Goal: Task Accomplishment & Management: Complete application form

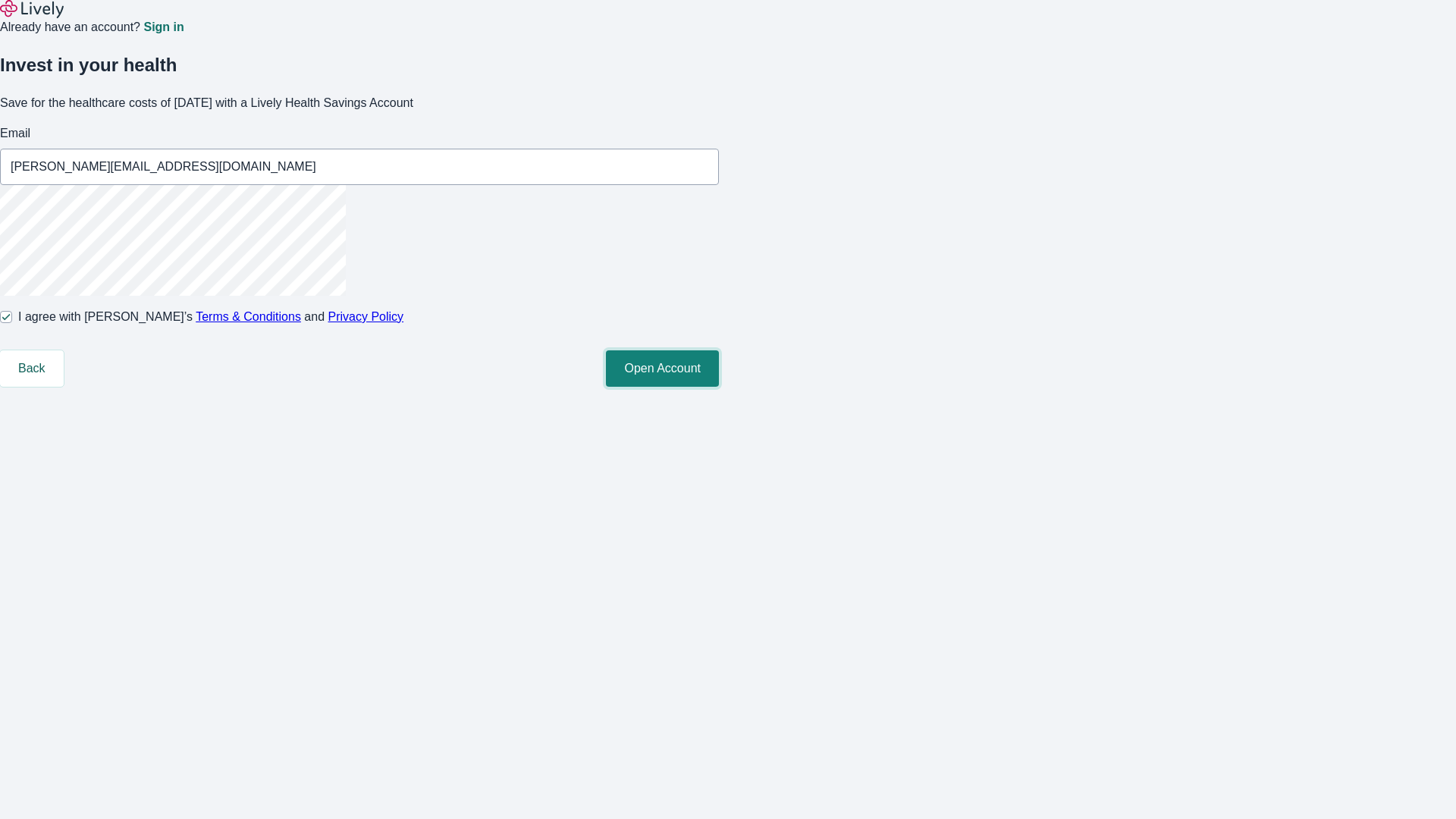
click at [719, 387] on button "Open Account" at bounding box center [662, 369] width 113 height 37
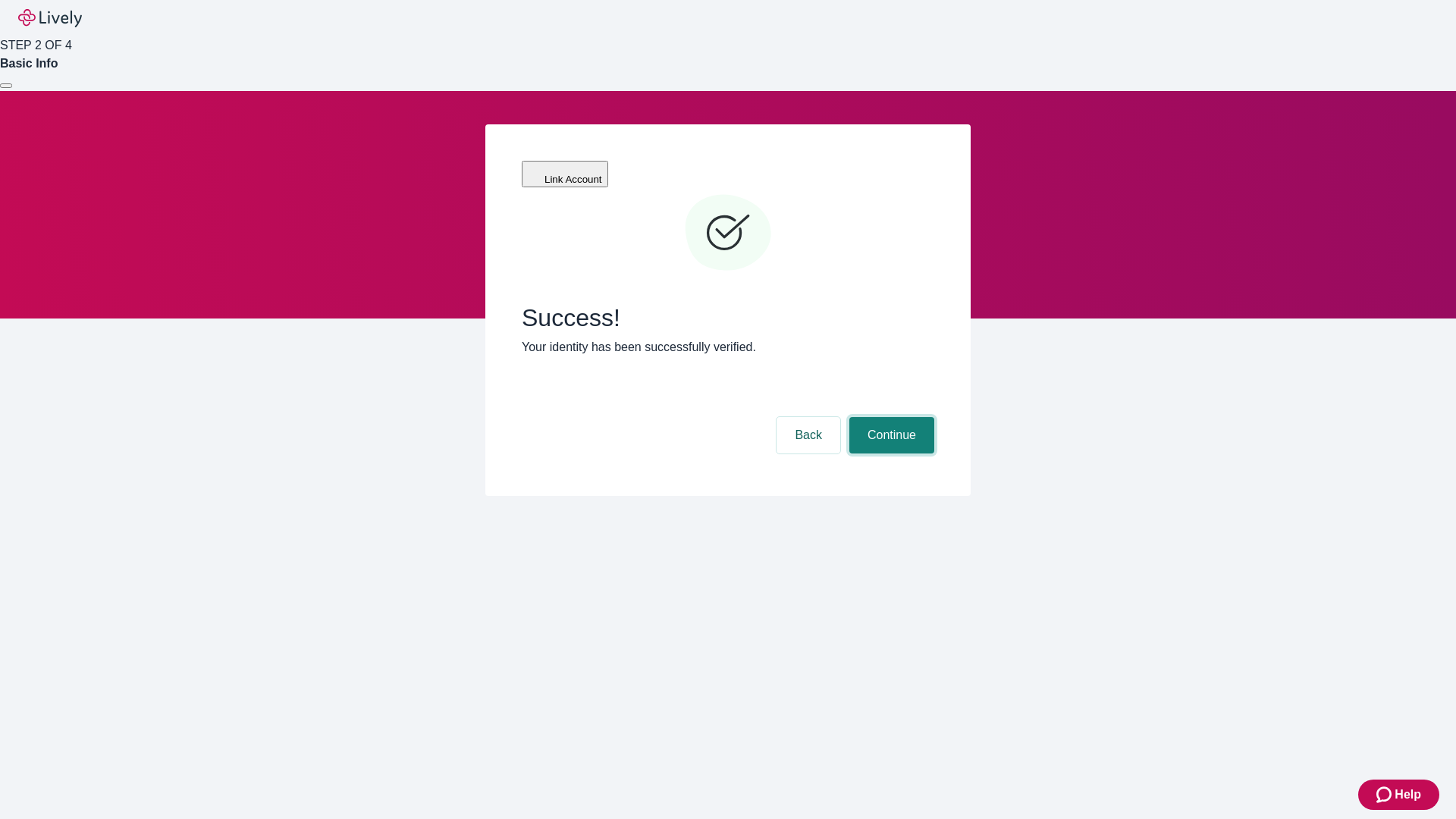
click at [890, 417] on button "Continue" at bounding box center [892, 435] width 85 height 37
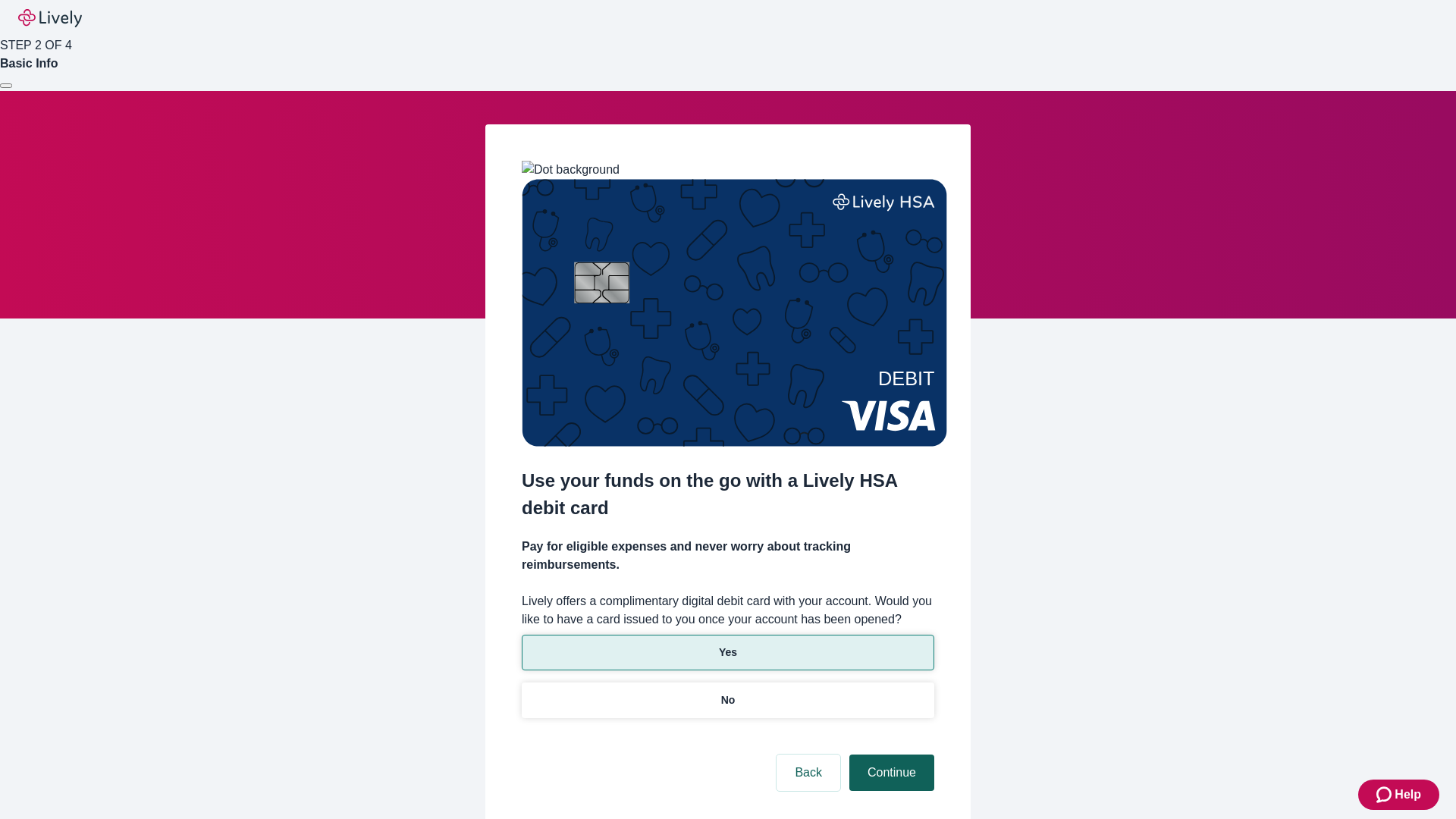
click at [727, 693] on p "No" at bounding box center [728, 700] width 15 height 16
click at [890, 755] on button "Continue" at bounding box center [892, 773] width 85 height 37
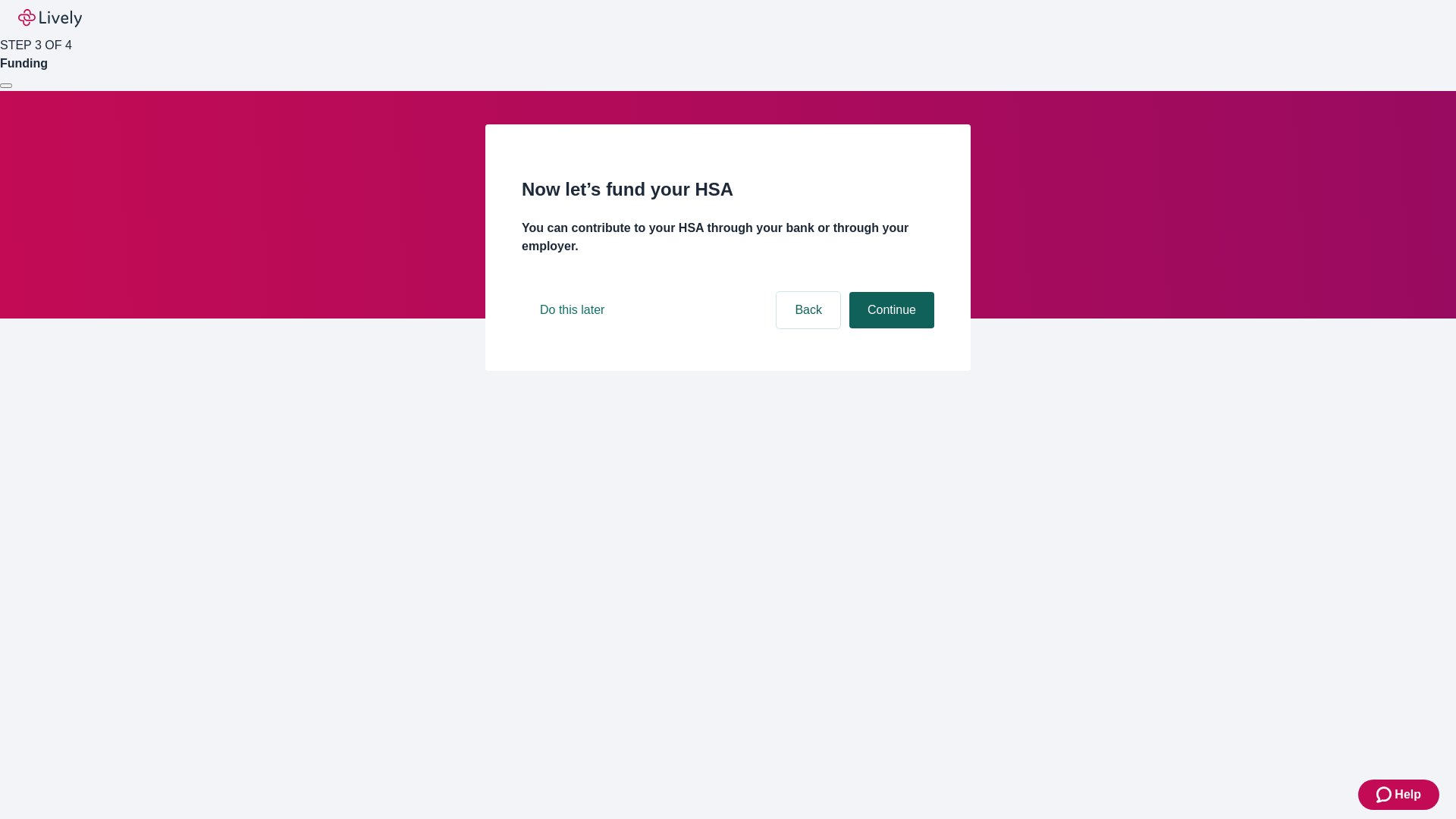
click at [890, 329] on button "Continue" at bounding box center [892, 310] width 85 height 37
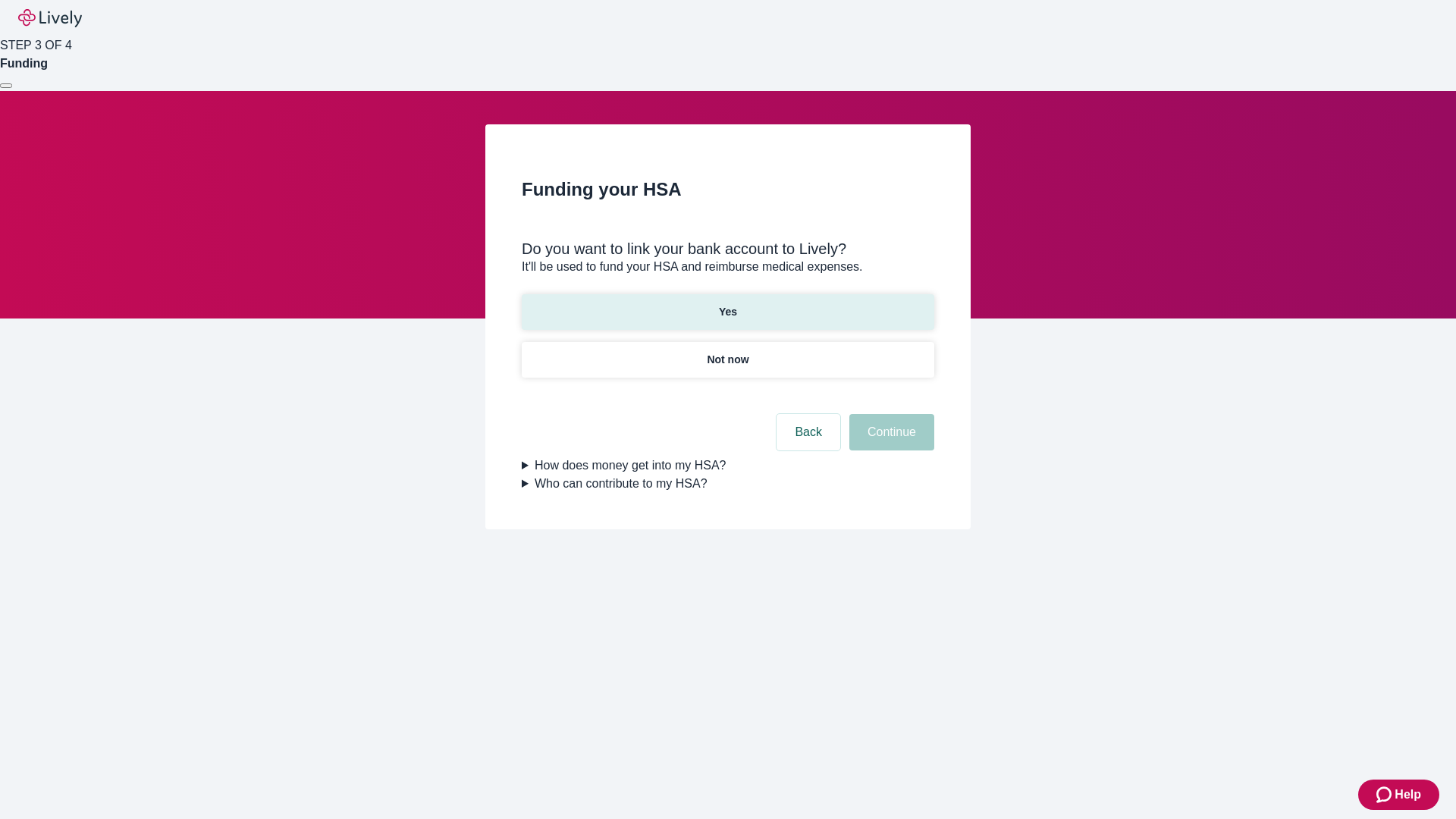
click at [727, 304] on p "Yes" at bounding box center [728, 312] width 18 height 16
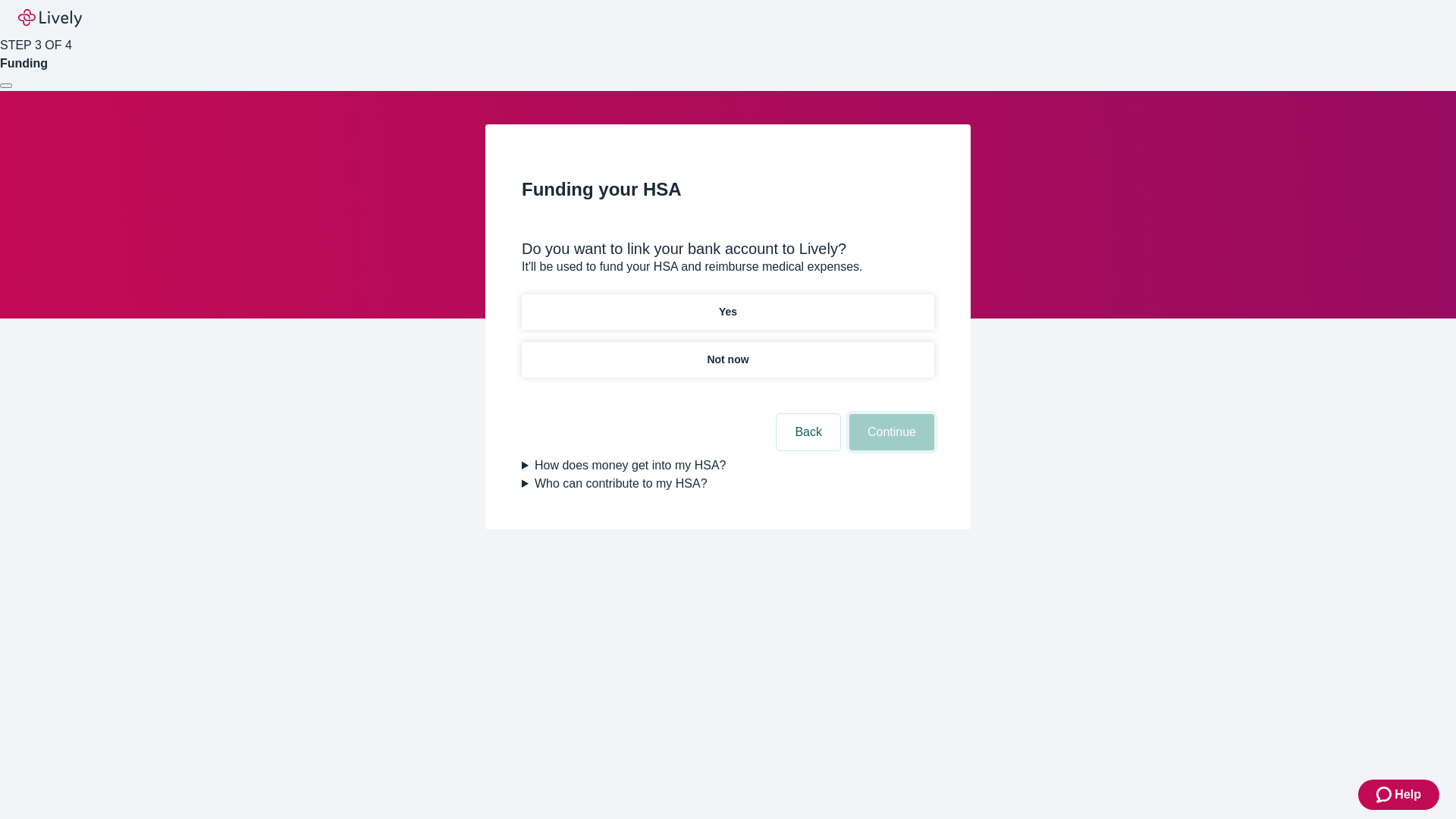
click at [890, 414] on button "Continue" at bounding box center [892, 432] width 85 height 37
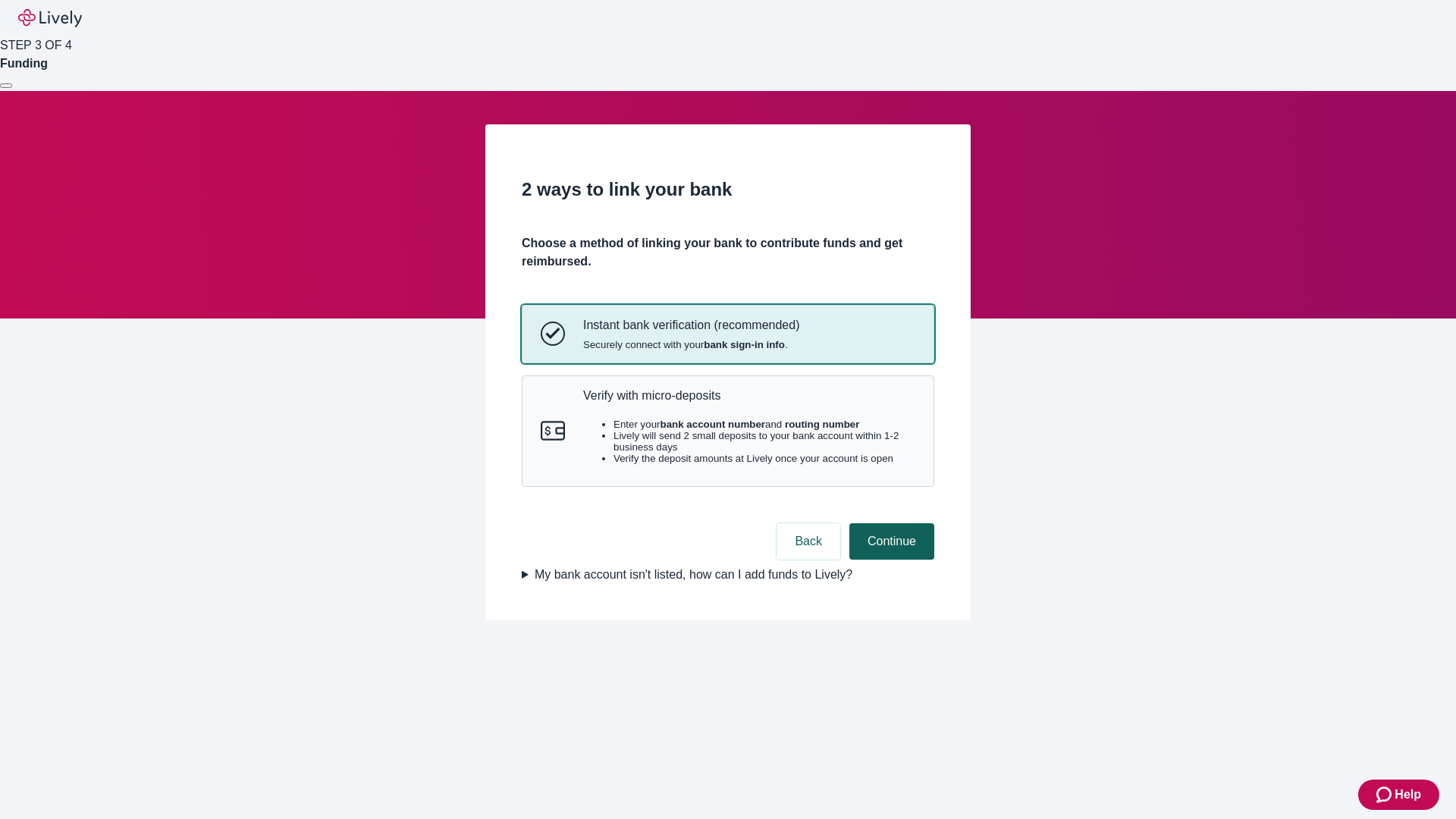
click at [749, 403] on p "Verify with micro-deposits" at bounding box center [749, 395] width 333 height 15
click at [890, 559] on button "Continue" at bounding box center [892, 542] width 85 height 37
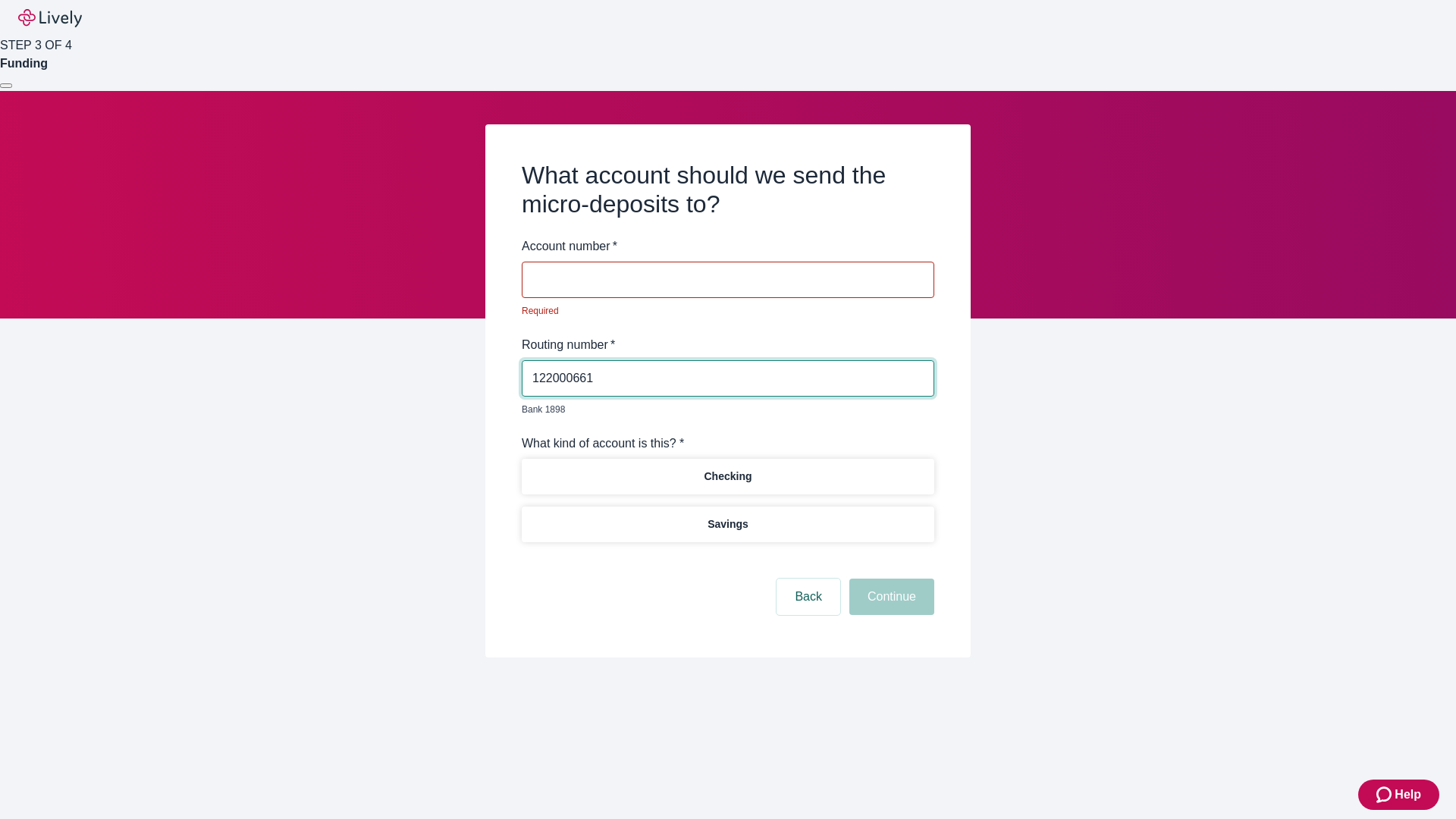
type input "122000661"
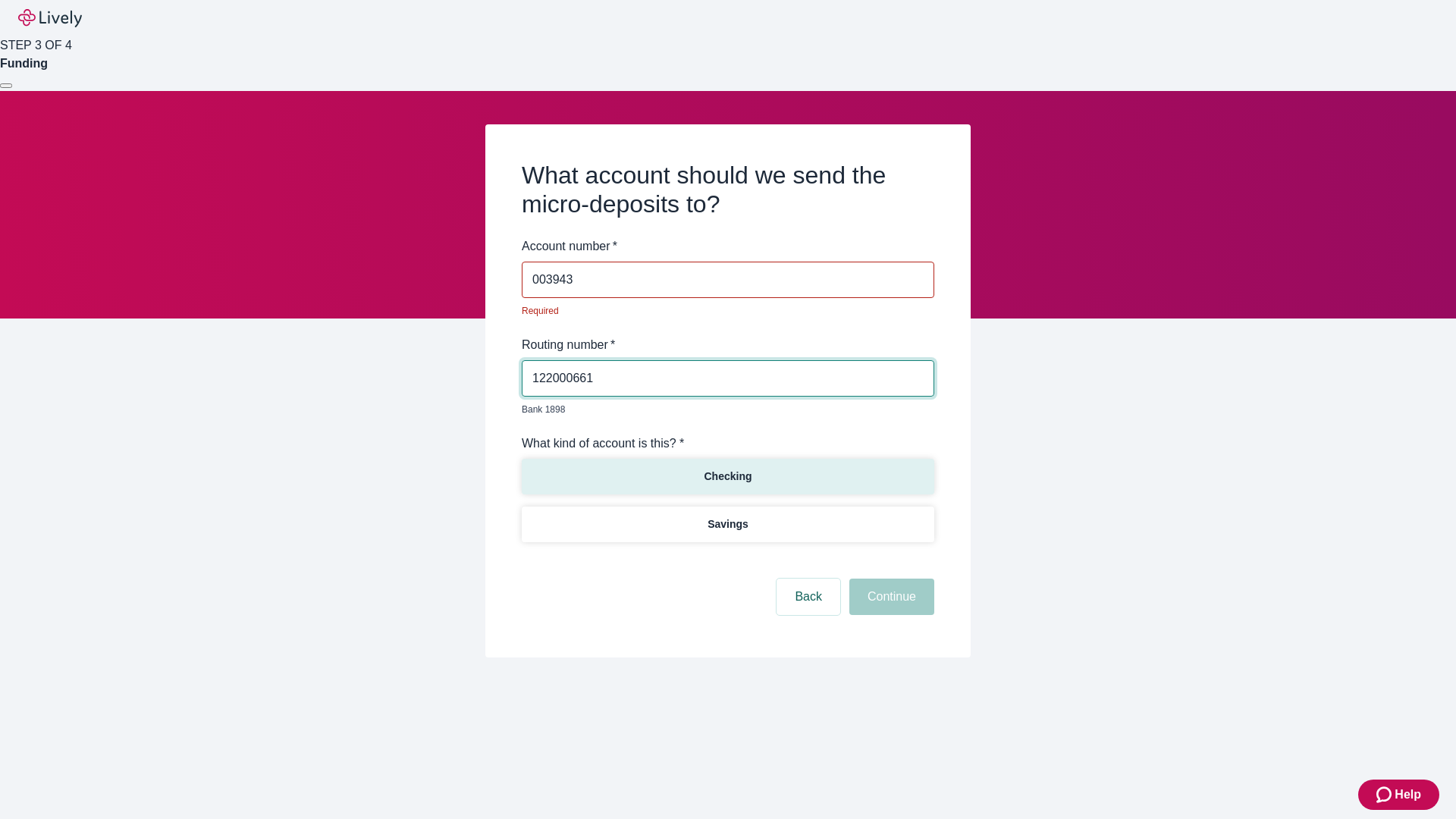
type input "003943"
click at [727, 469] on p "Checking" at bounding box center [727, 477] width 48 height 16
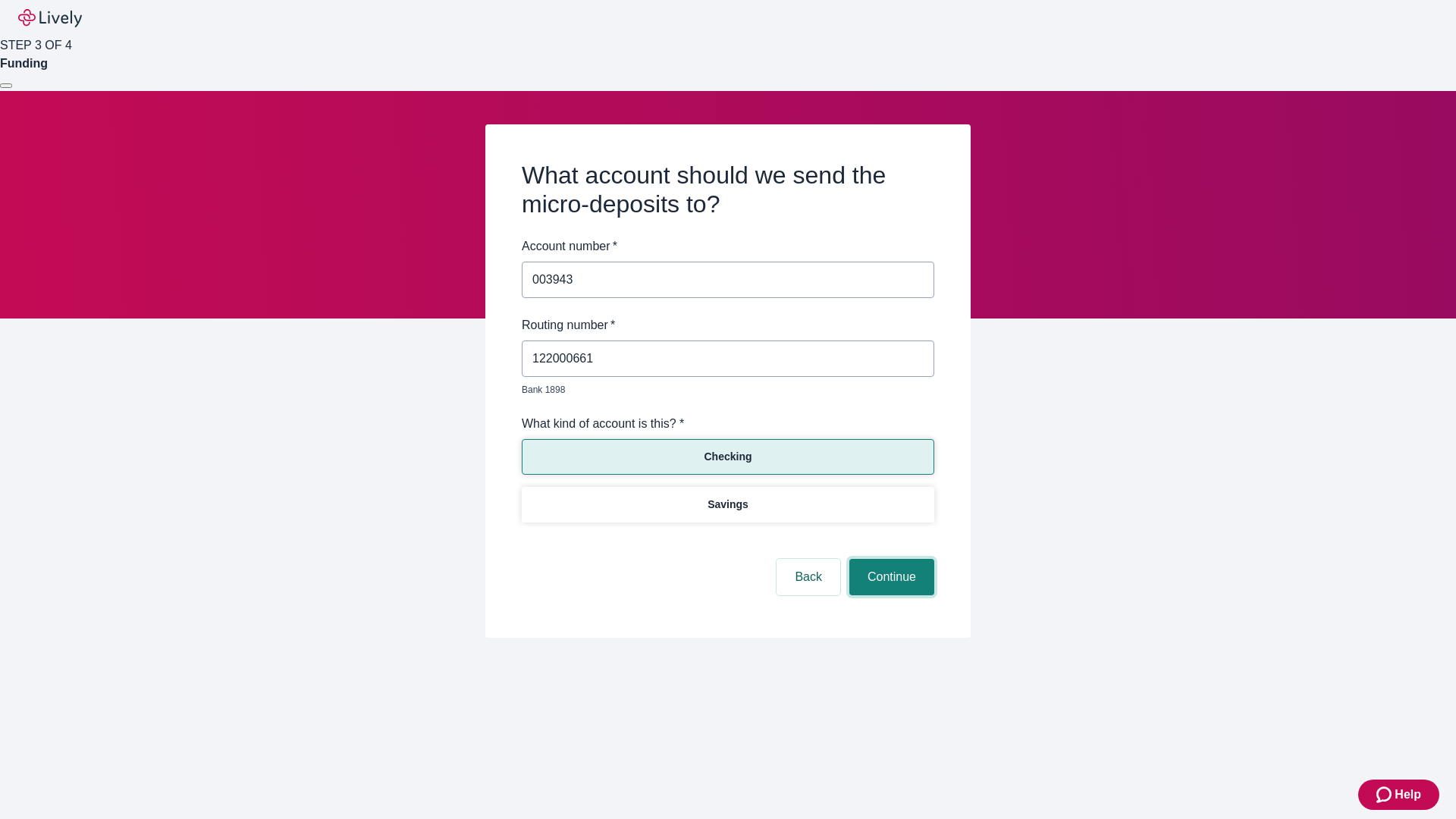
click at [890, 559] on button "Continue" at bounding box center [892, 577] width 85 height 37
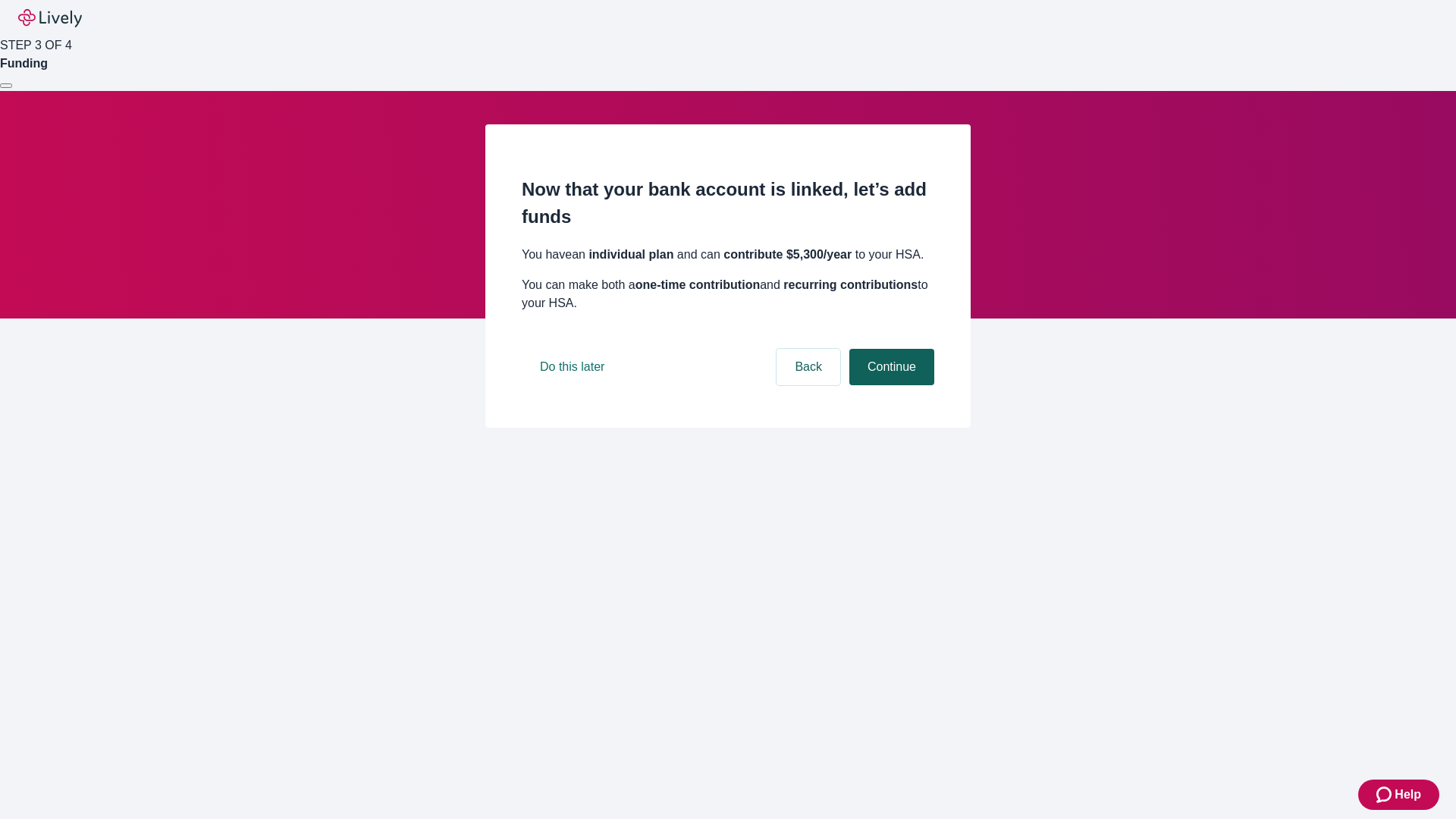
click at [890, 385] on button "Continue" at bounding box center [892, 367] width 85 height 37
